Goal: Task Accomplishment & Management: Manage account settings

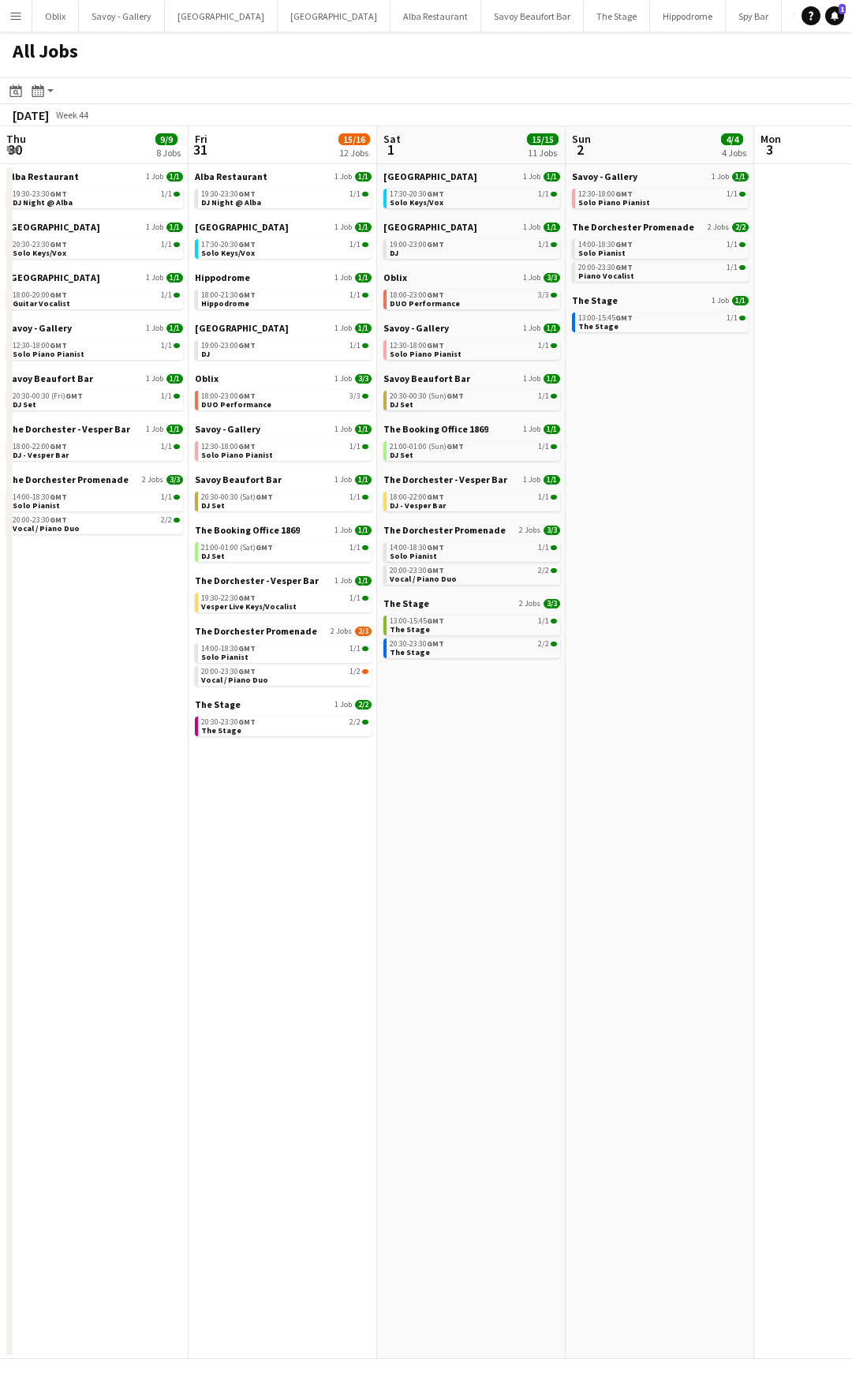
scroll to position [0, 693]
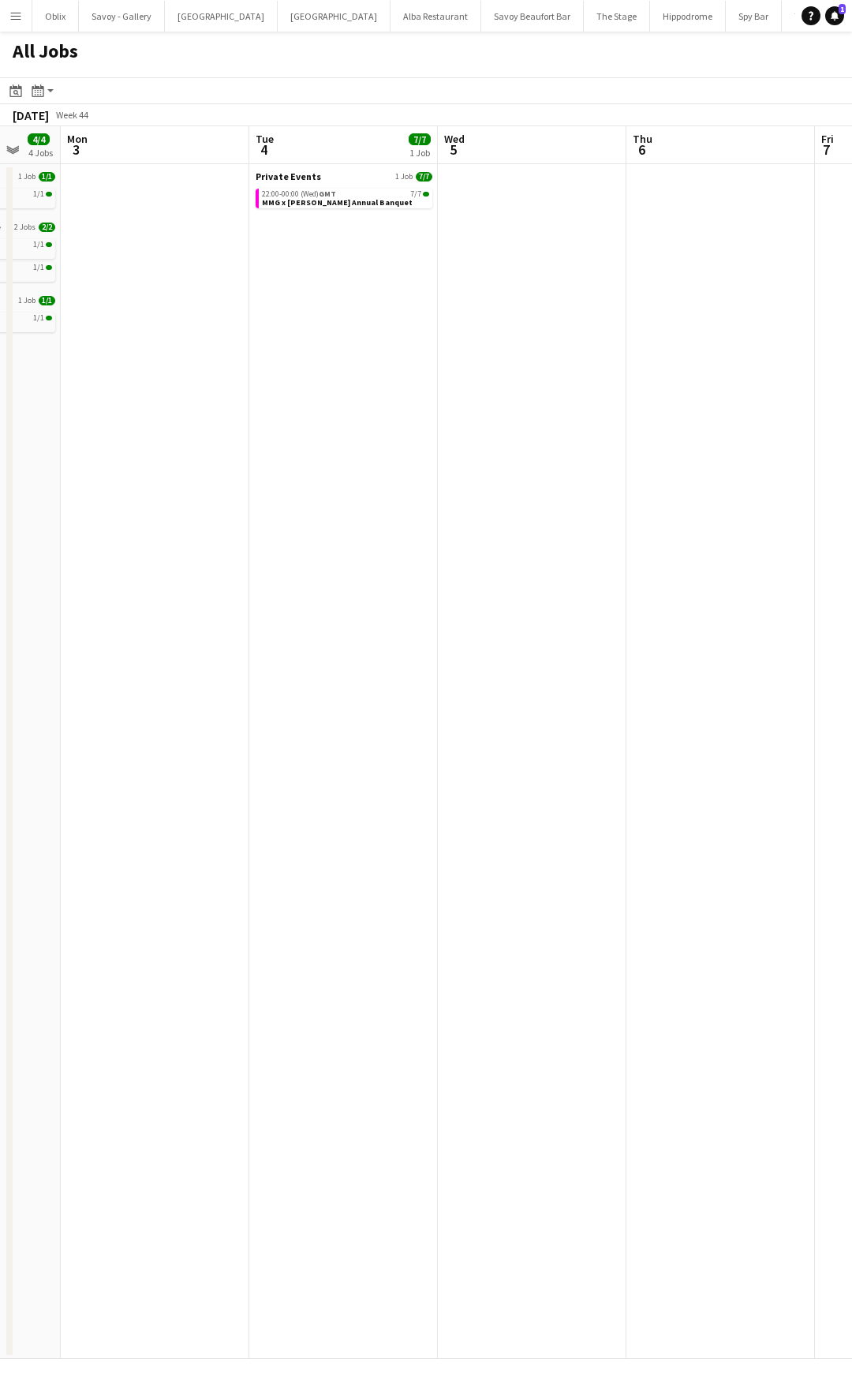
click at [14, 10] on app-icon "Menu" at bounding box center [16, 16] width 13 height 13
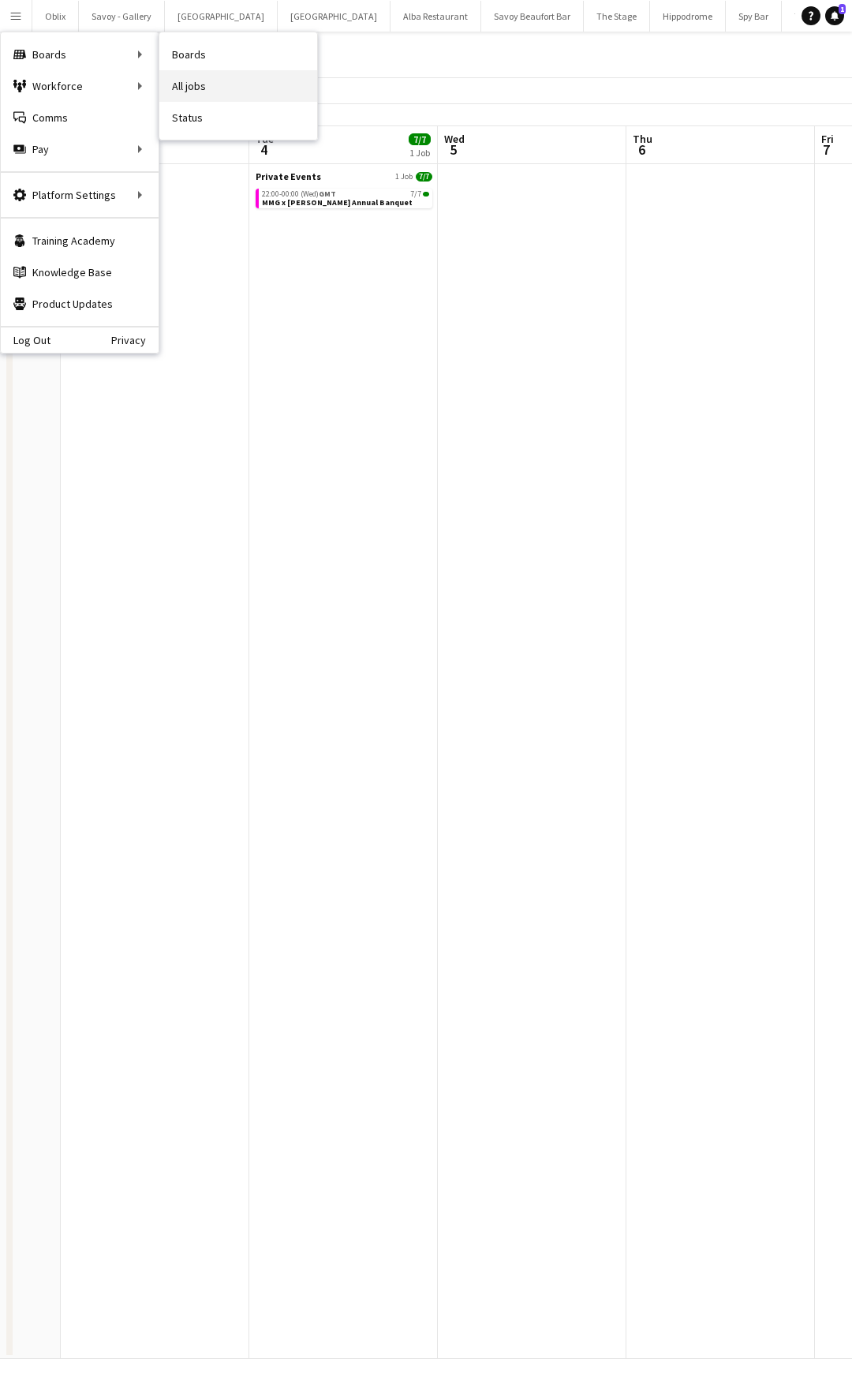
click at [181, 83] on link "All jobs" at bounding box center [238, 86] width 158 height 32
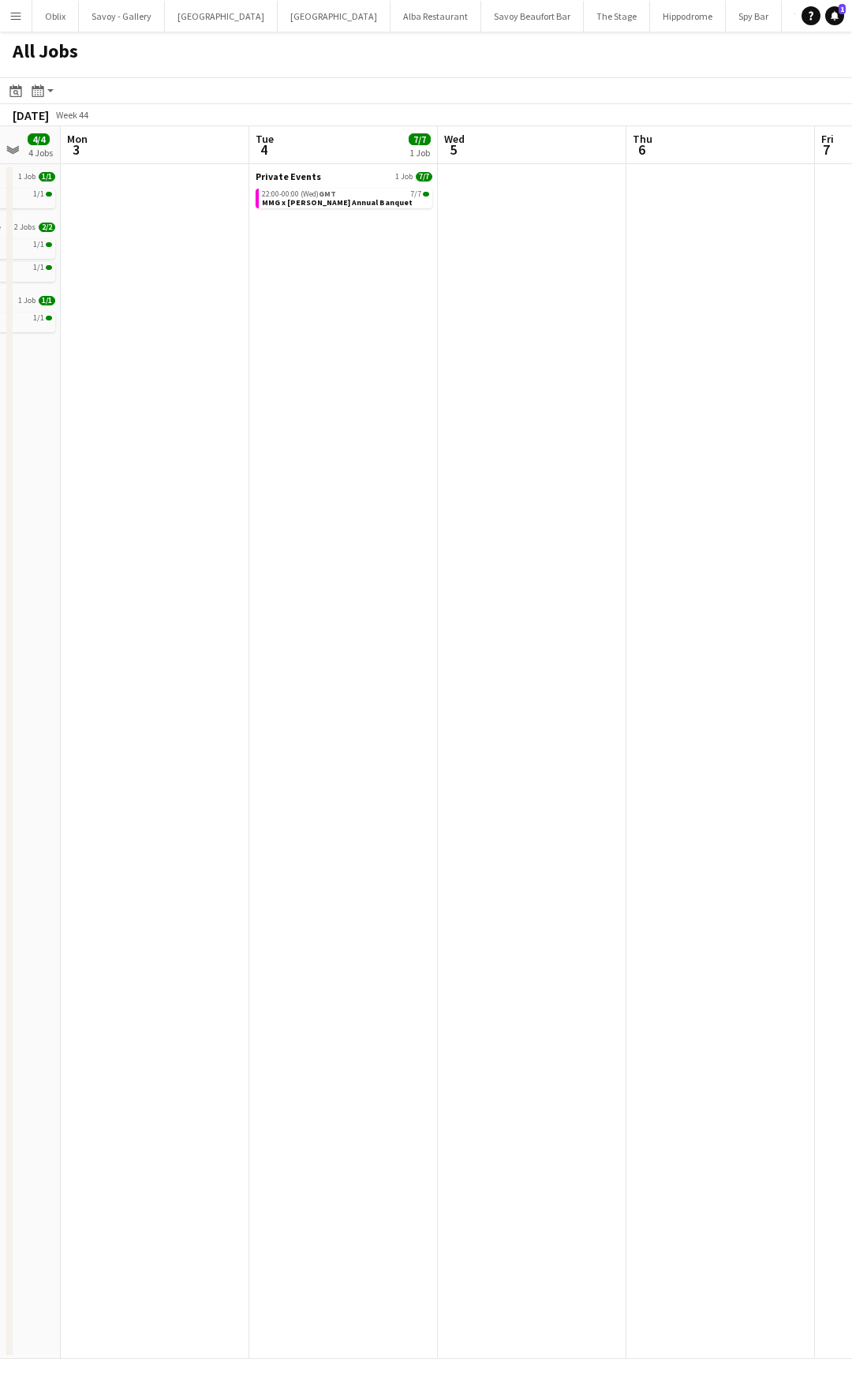
click at [16, 25] on button "Menu" at bounding box center [16, 16] width 32 height 32
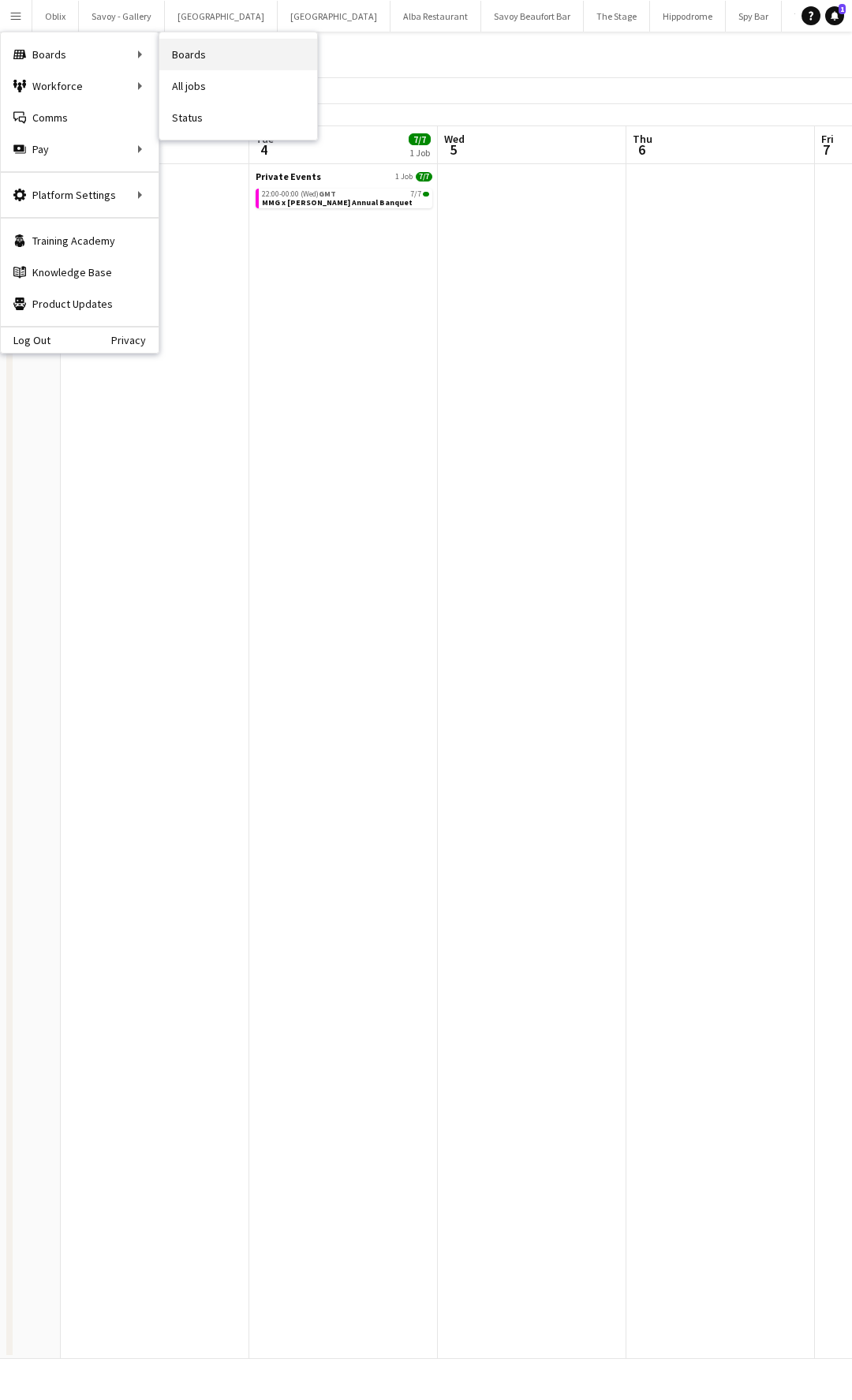
click at [193, 59] on link "Boards" at bounding box center [238, 54] width 158 height 32
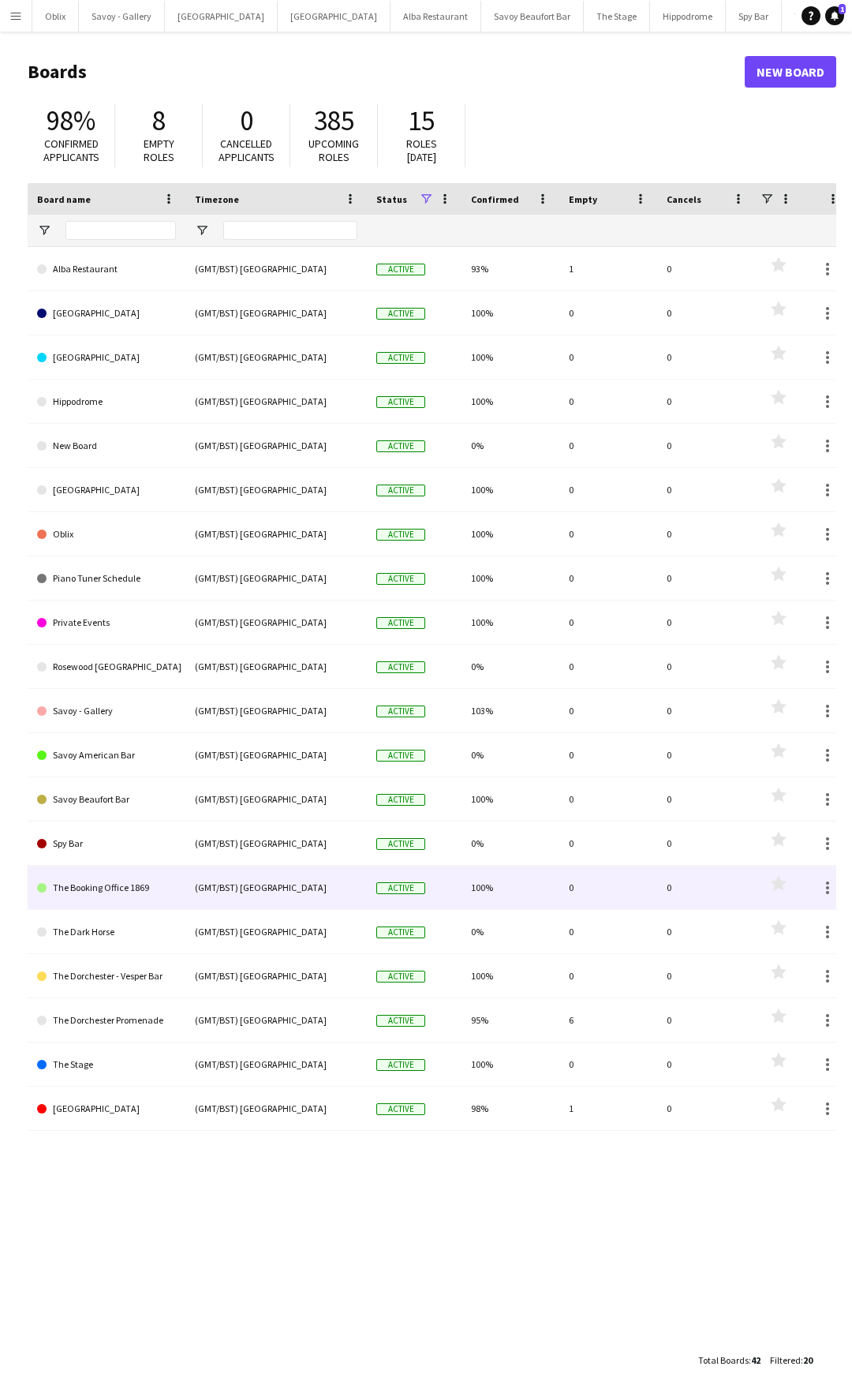
click at [151, 883] on link "The Booking Office 1869" at bounding box center [106, 888] width 139 height 45
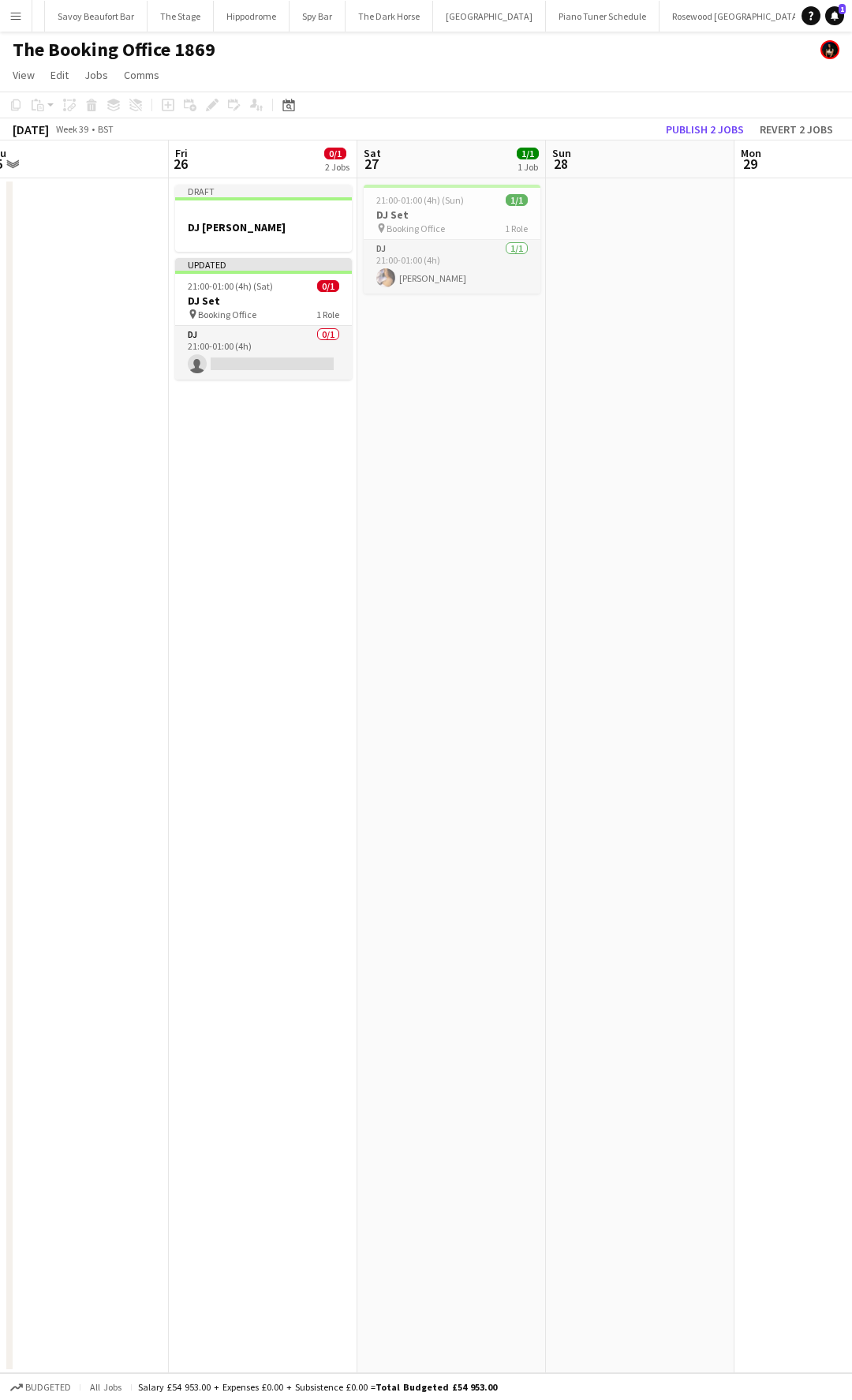
scroll to position [0, 381]
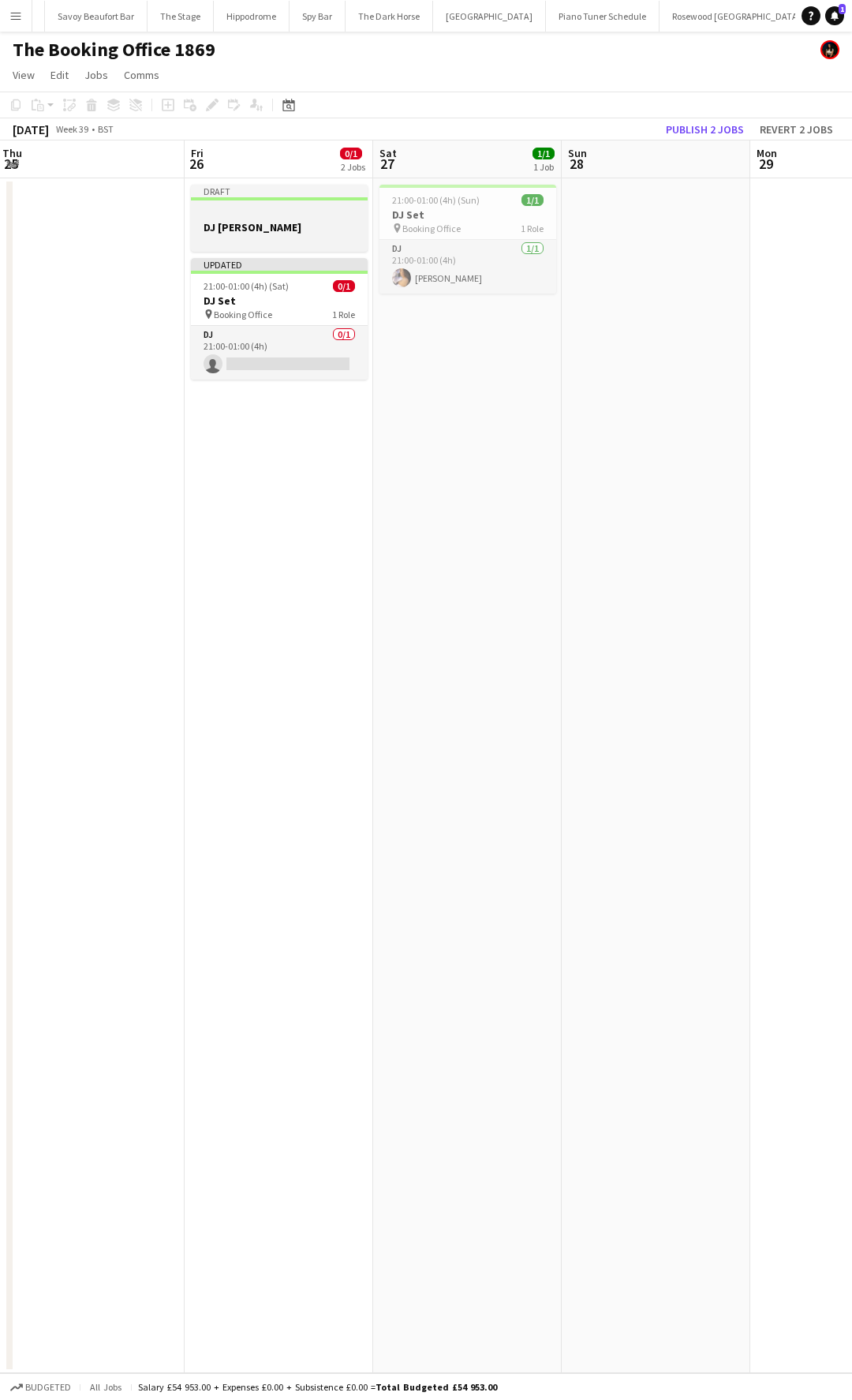
click at [262, 235] on div at bounding box center [279, 241] width 176 height 13
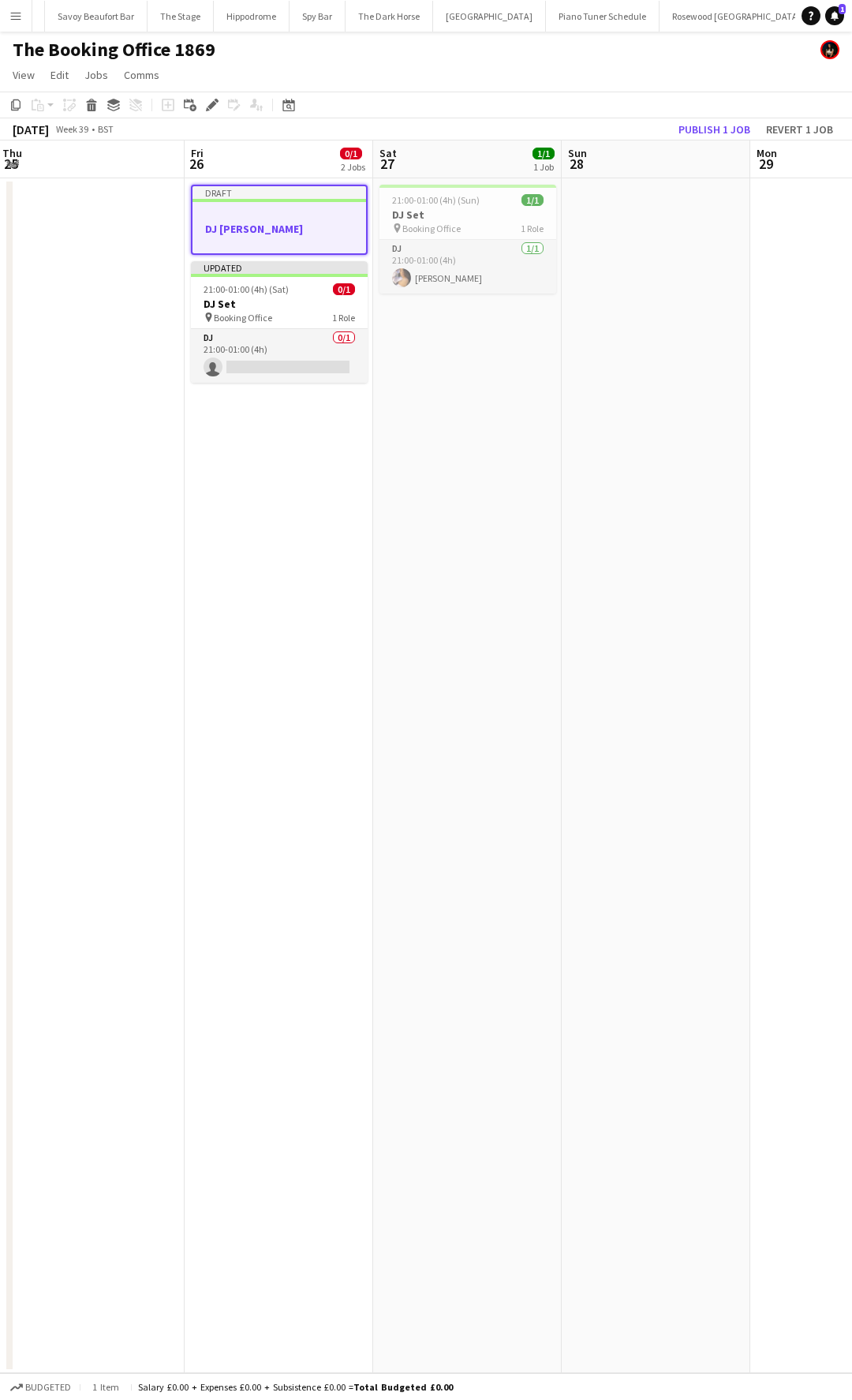
click at [12, 18] on app-icon "Menu" at bounding box center [16, 16] width 13 height 13
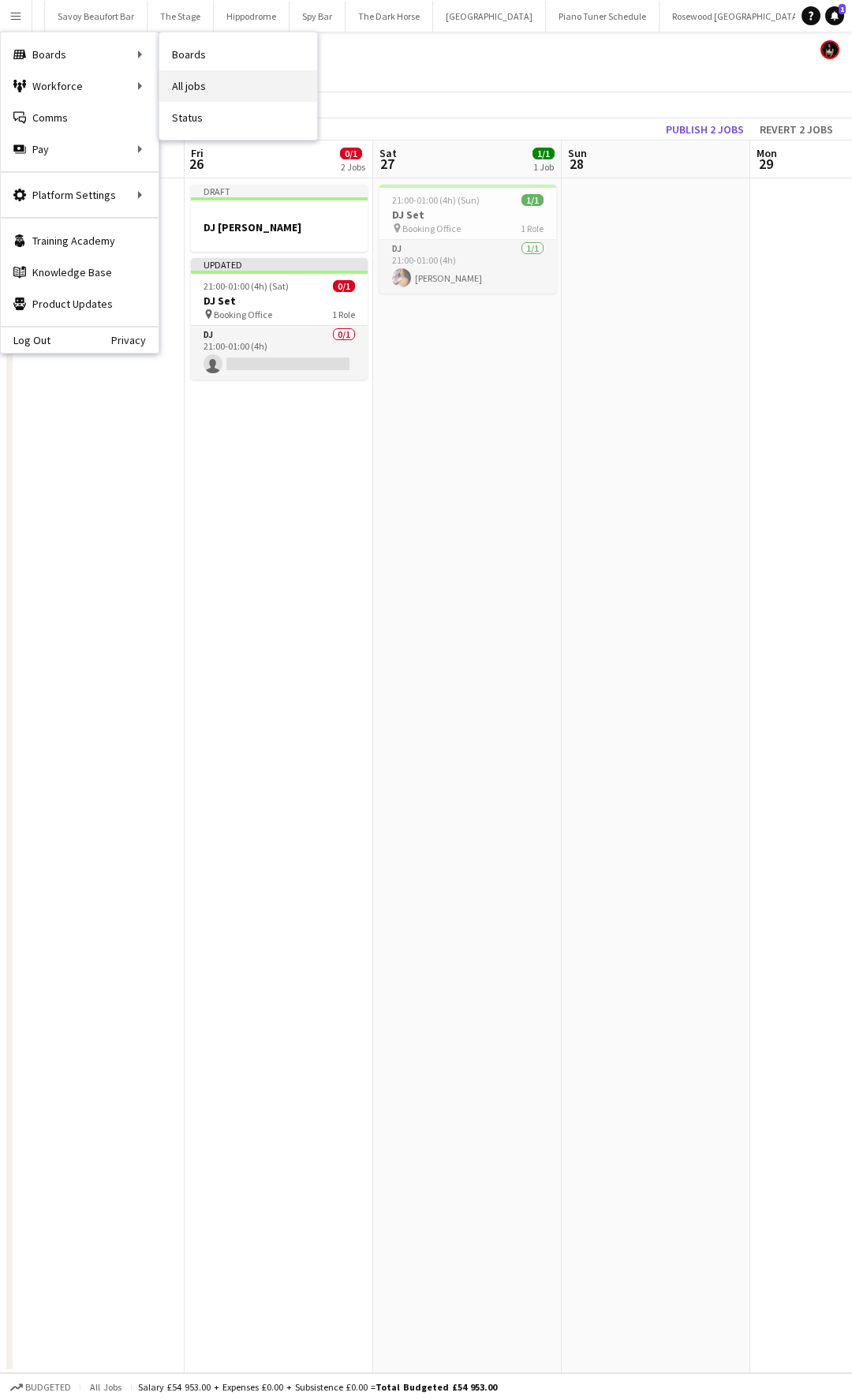
click at [206, 95] on link "All jobs" at bounding box center [238, 86] width 158 height 32
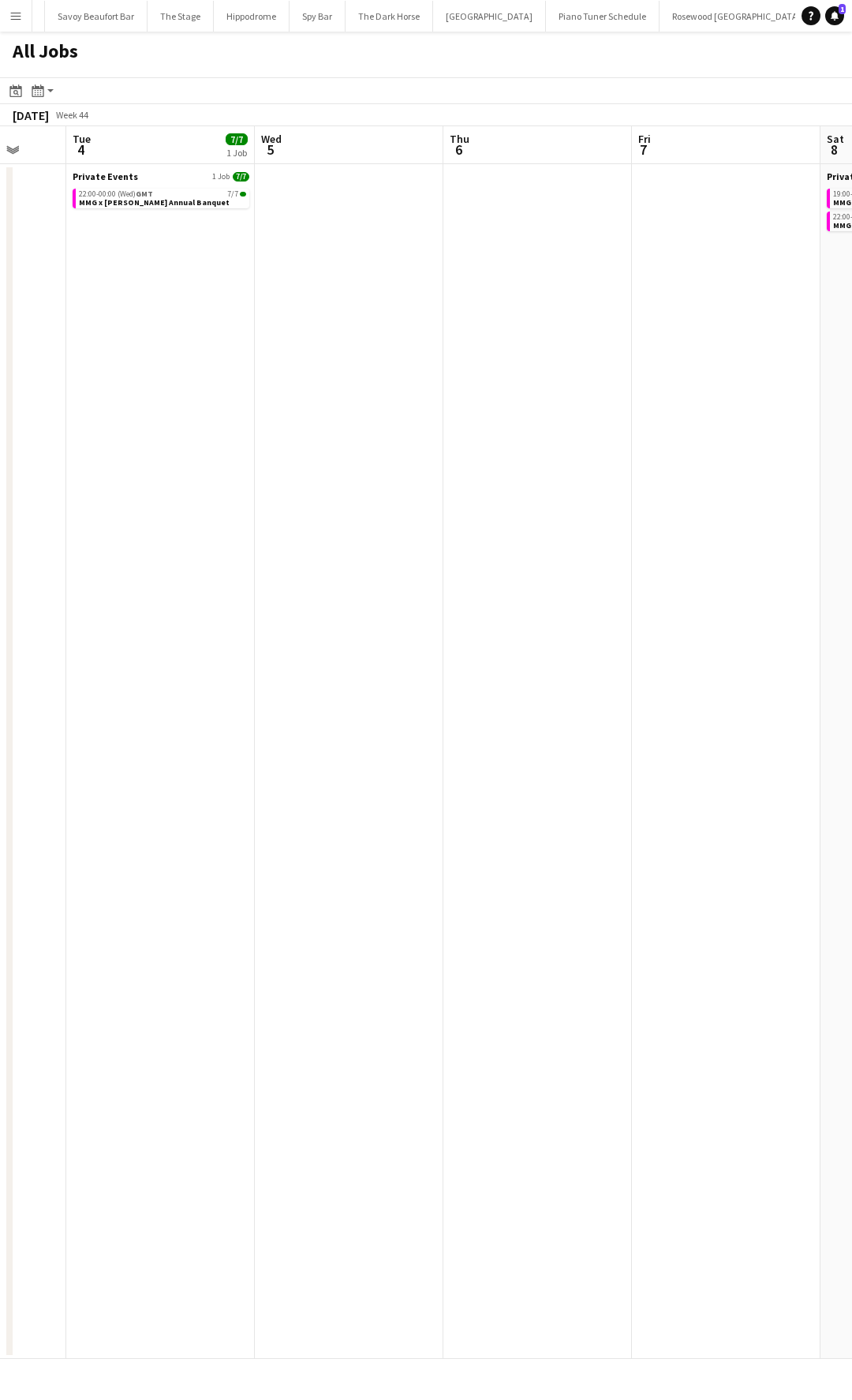
scroll to position [0, 492]
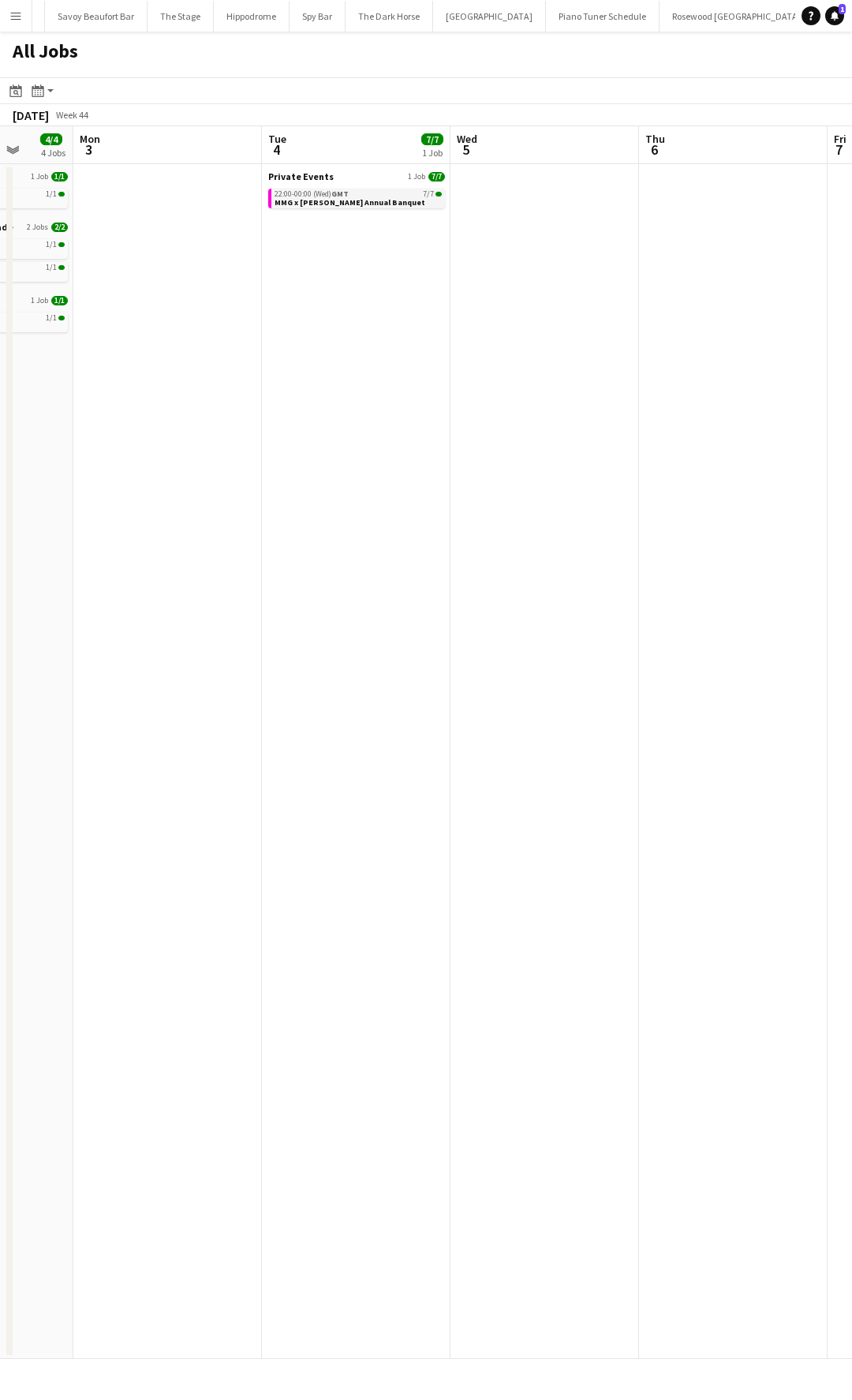
click at [340, 200] on span "MMG x [PERSON_NAME] Annual Banquet" at bounding box center [350, 202] width 151 height 10
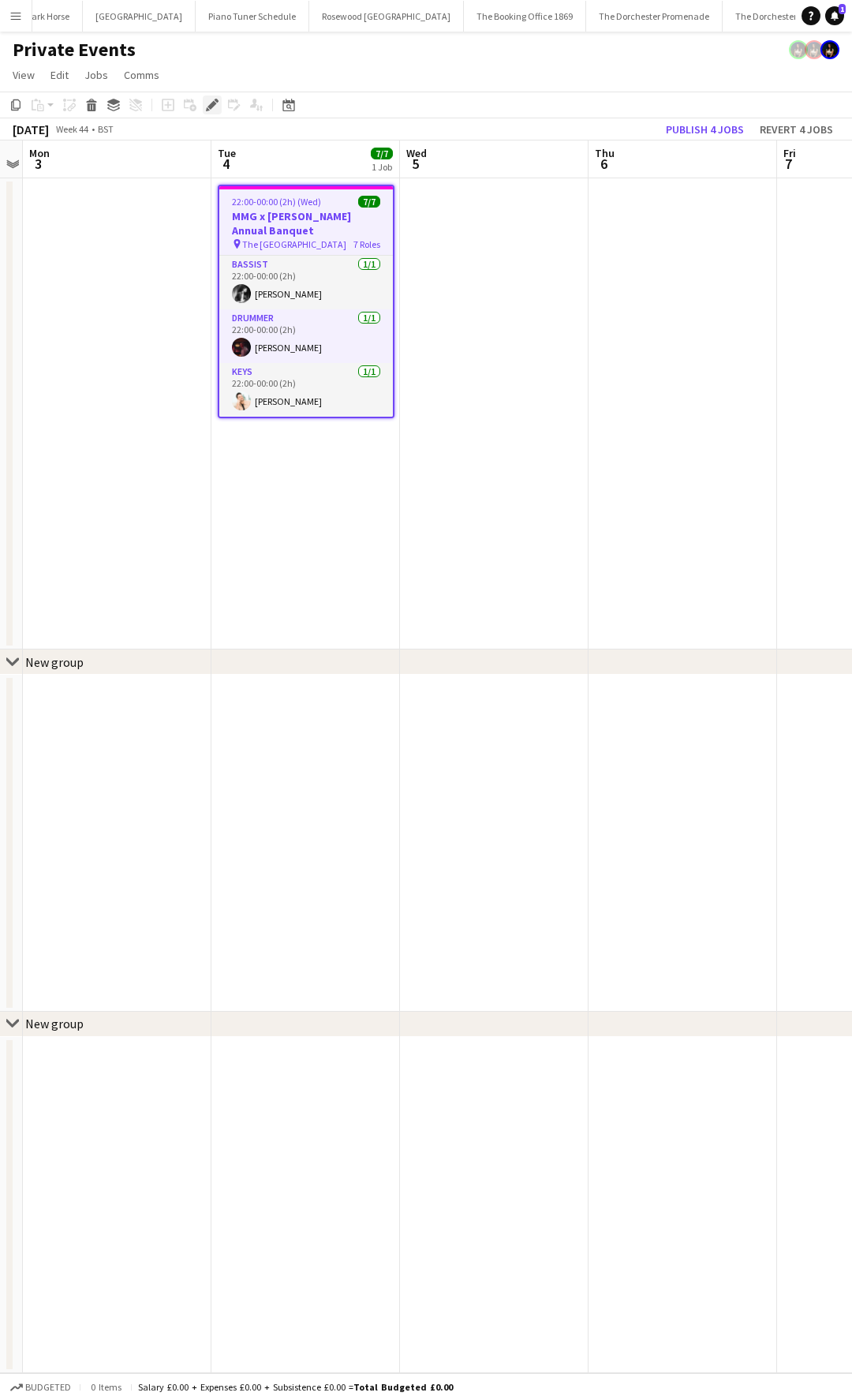
click at [204, 106] on div "Edit" at bounding box center [212, 104] width 19 height 19
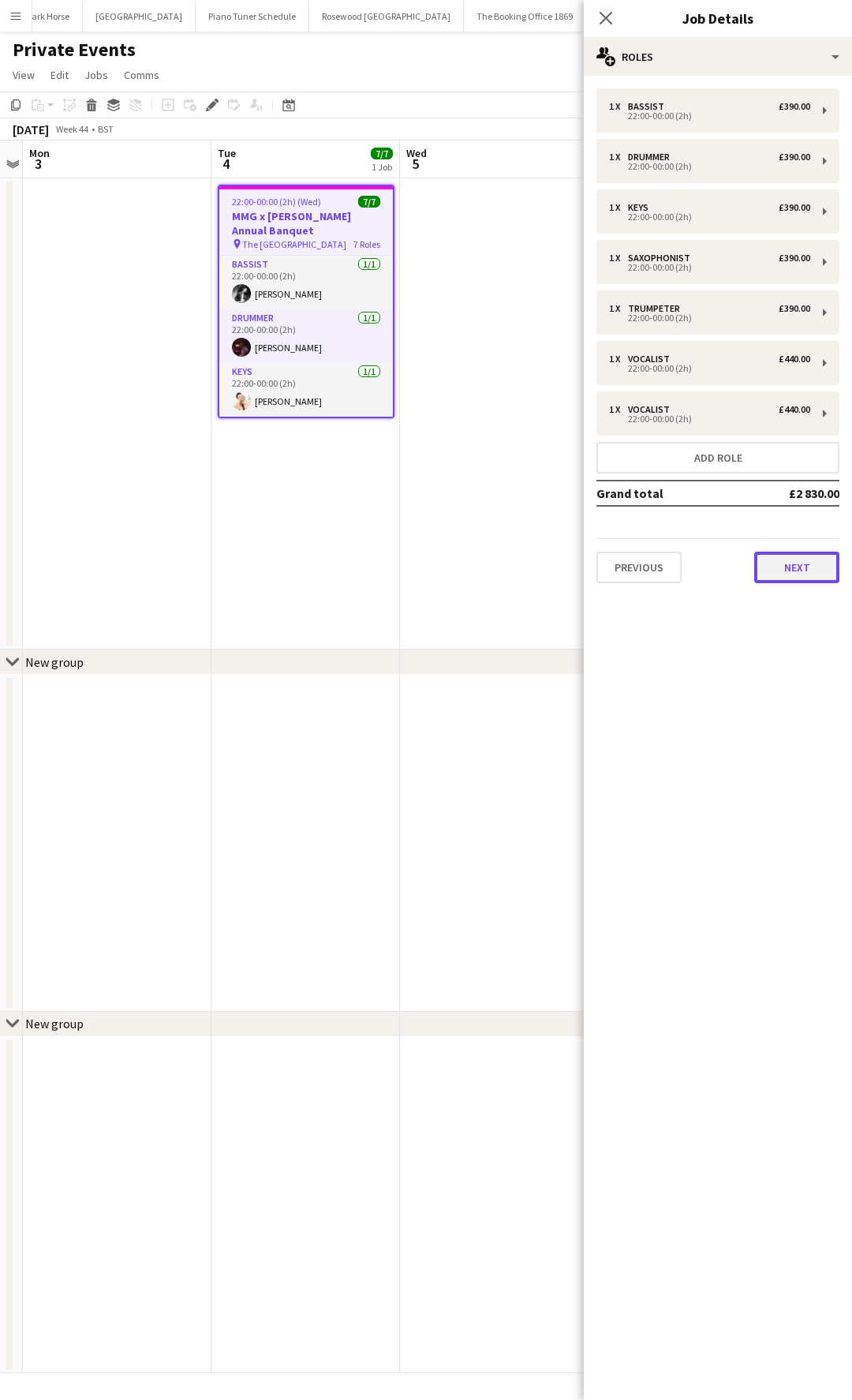
click at [790, 569] on button "Next" at bounding box center [797, 568] width 85 height 32
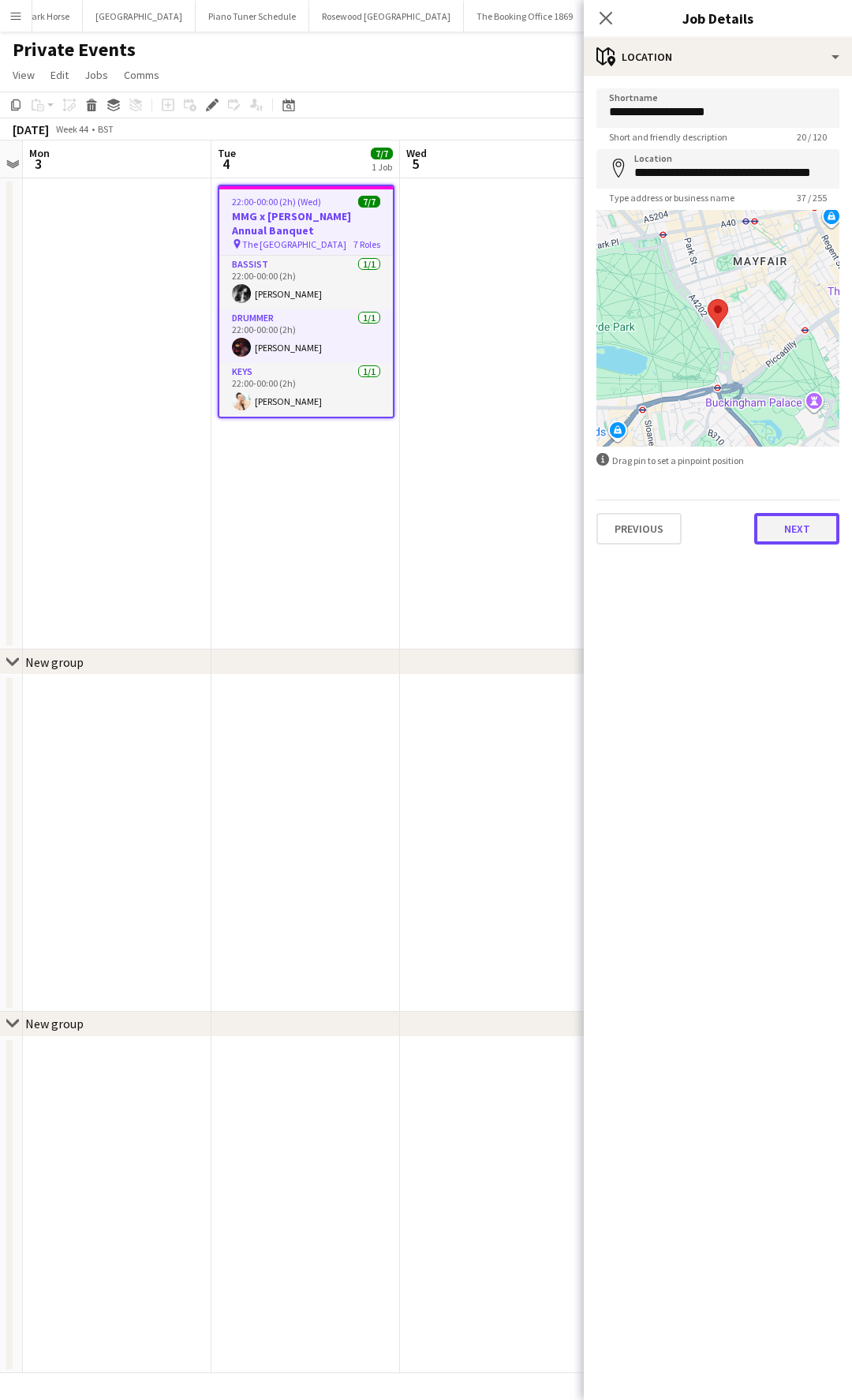
click at [804, 531] on button "Next" at bounding box center [797, 529] width 85 height 32
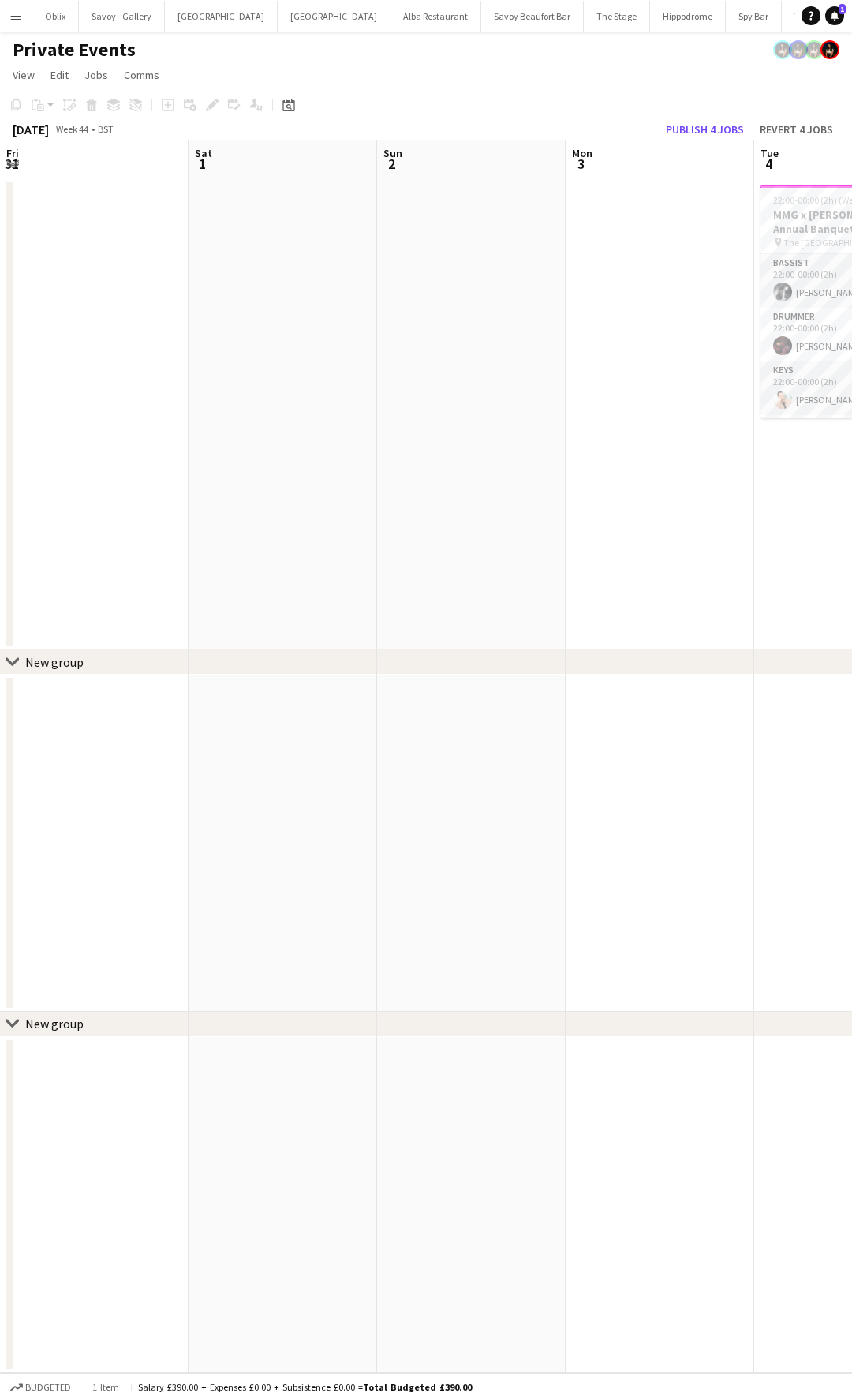
scroll to position [0, 543]
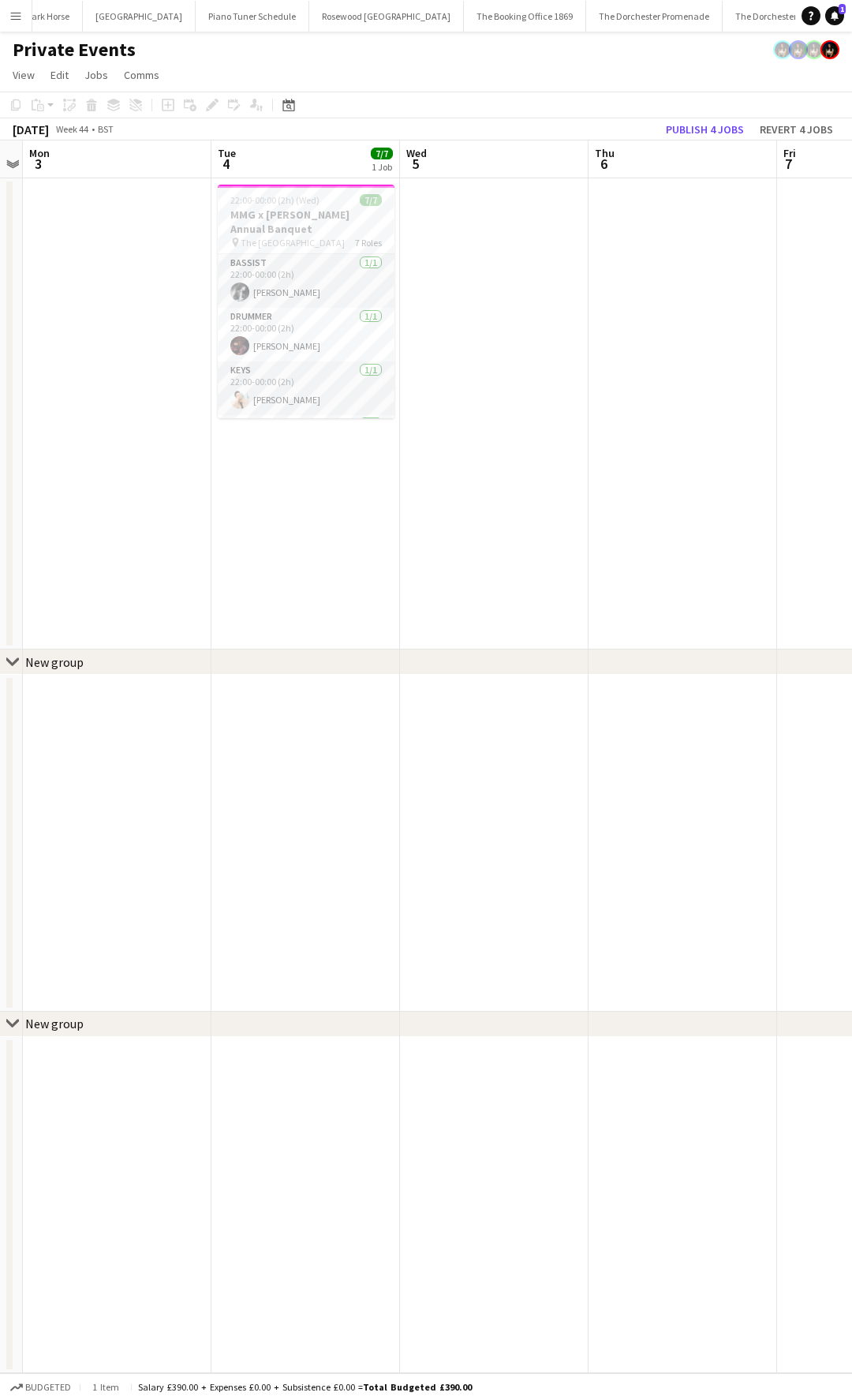
click at [16, 20] on app-icon "Menu" at bounding box center [16, 16] width 13 height 13
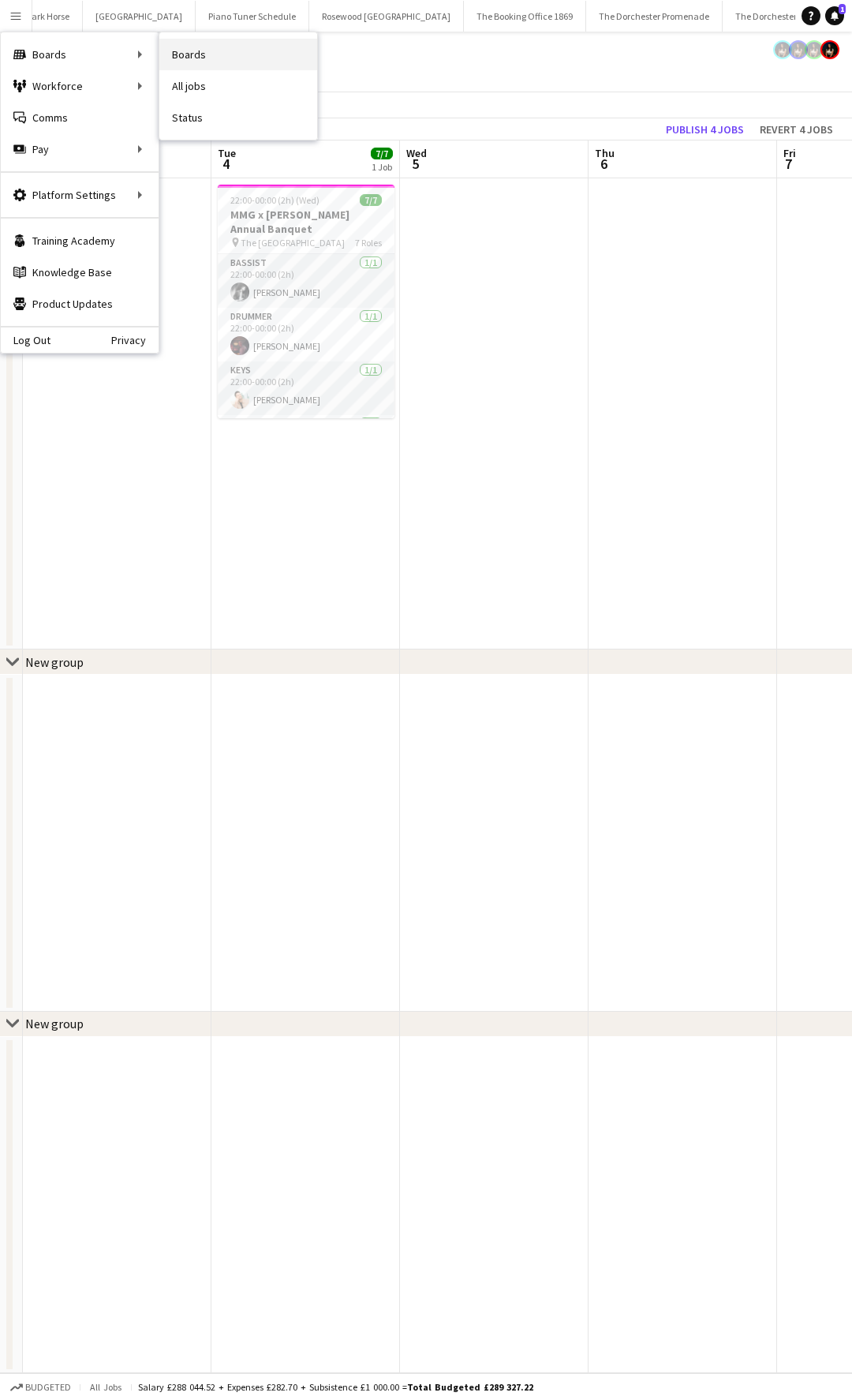
click at [234, 49] on link "Boards" at bounding box center [238, 54] width 158 height 32
